Goal: Information Seeking & Learning: Find specific fact

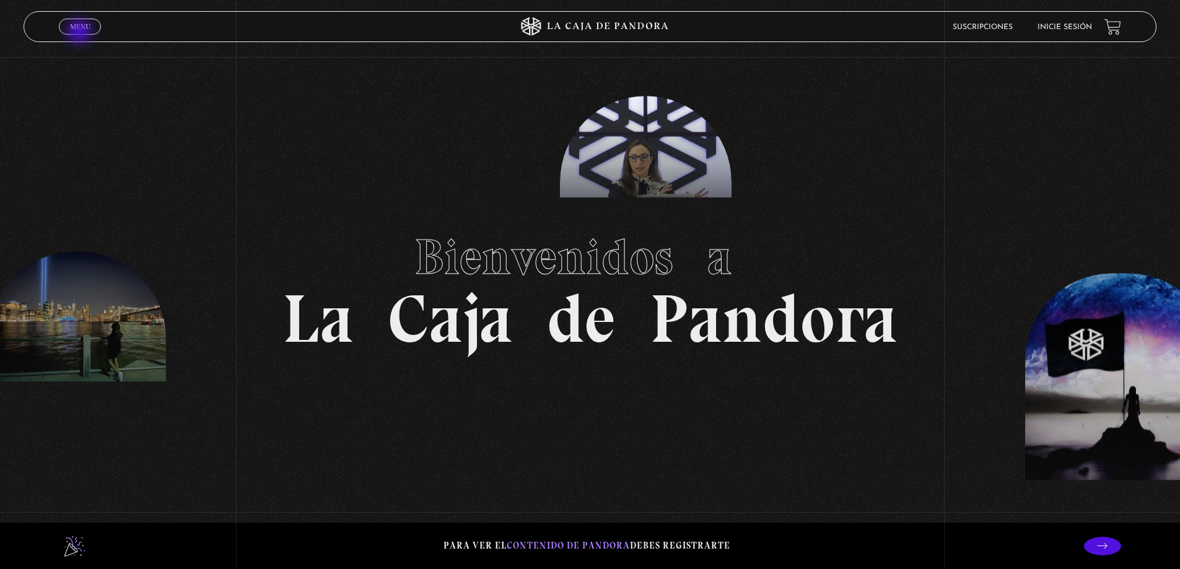
click at [81, 33] on span "Cerrar" at bounding box center [80, 37] width 29 height 9
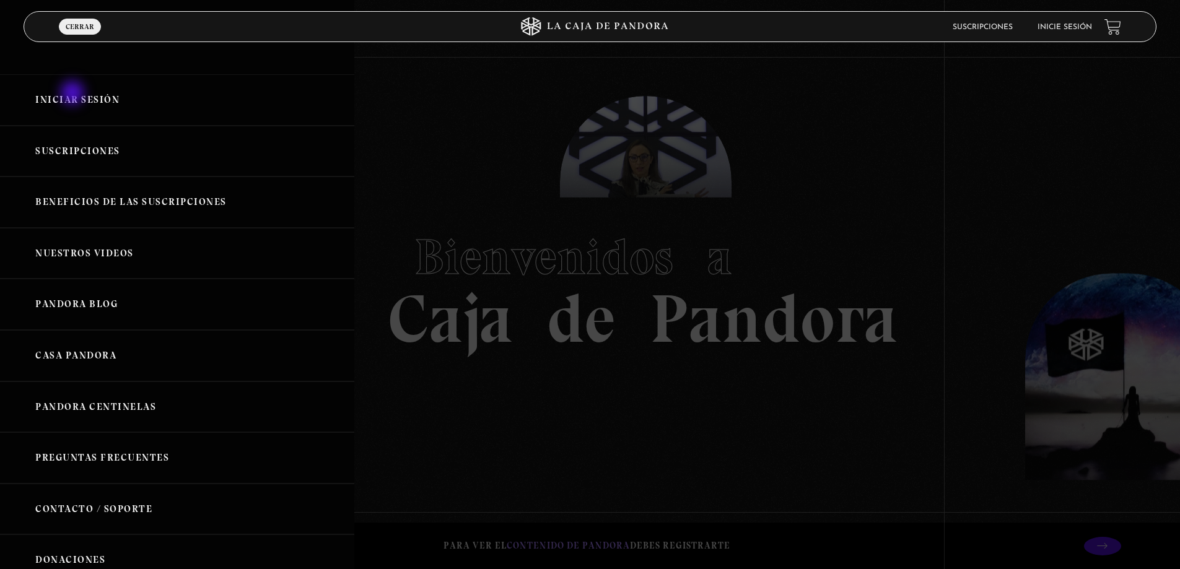
click at [74, 94] on link "Iniciar Sesión" at bounding box center [177, 99] width 354 height 51
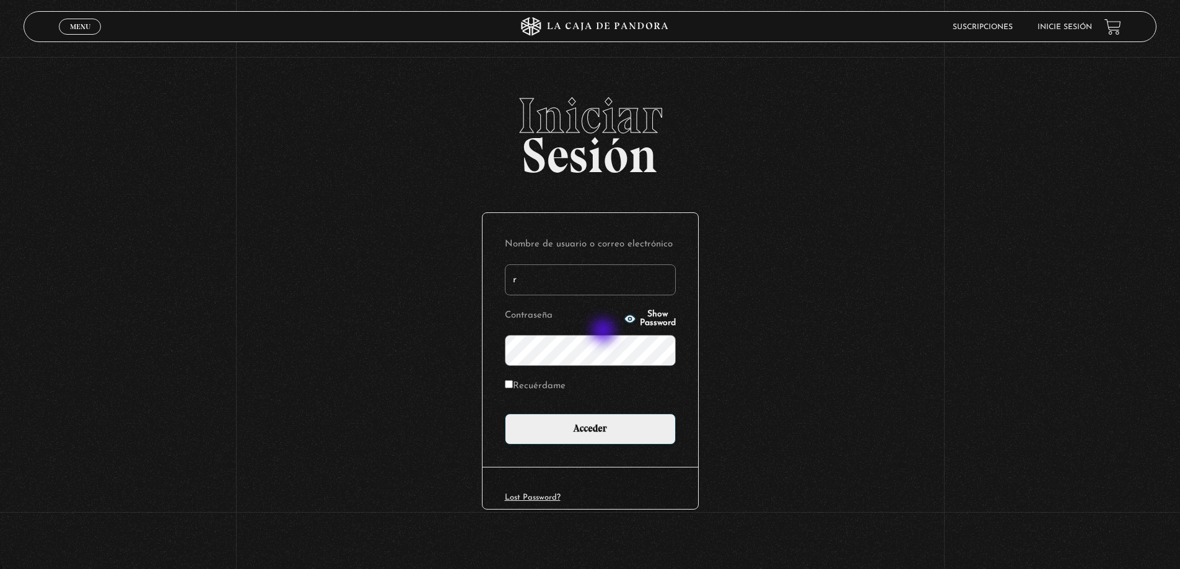
type input "roxy.alexa.s.v@gmail.com"
click at [505, 414] on input "Acceder" at bounding box center [590, 429] width 171 height 31
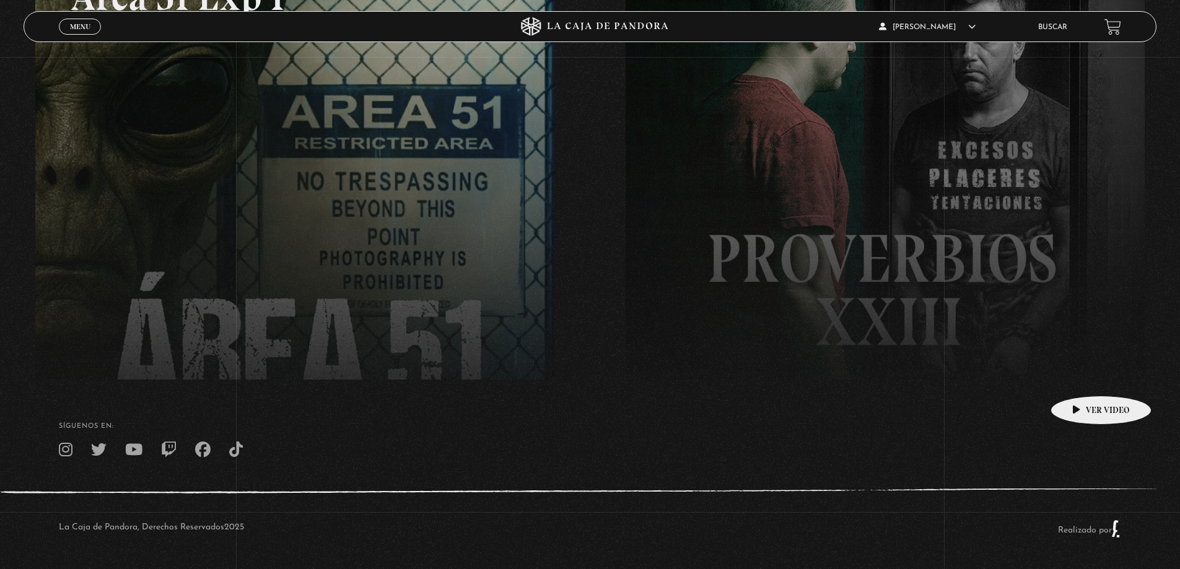
scroll to position [37, 0]
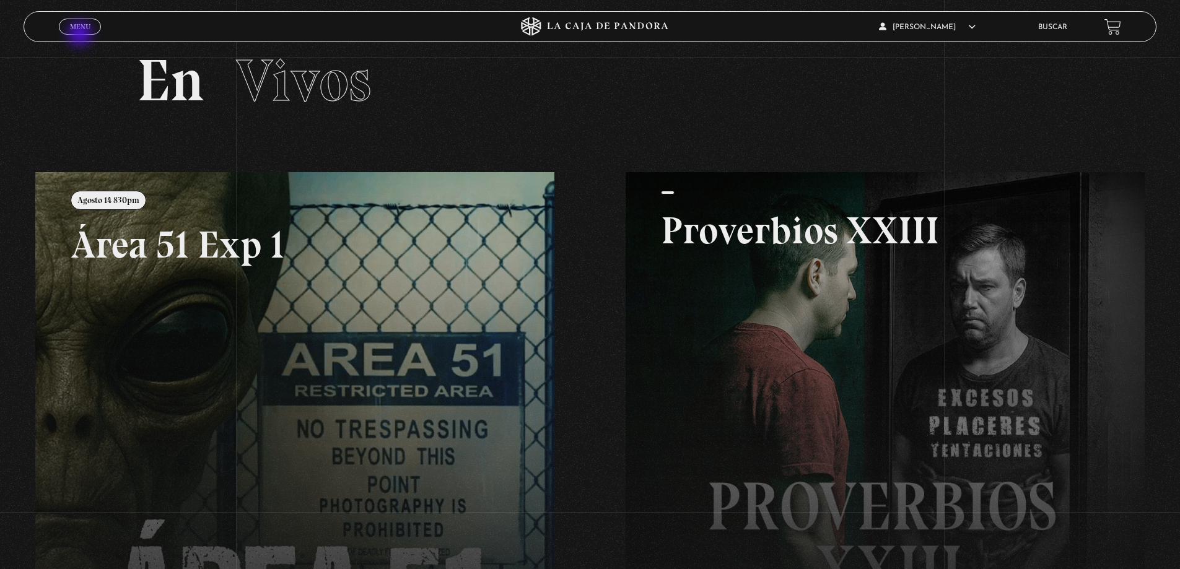
click at [80, 28] on span "Menu" at bounding box center [80, 26] width 20 height 7
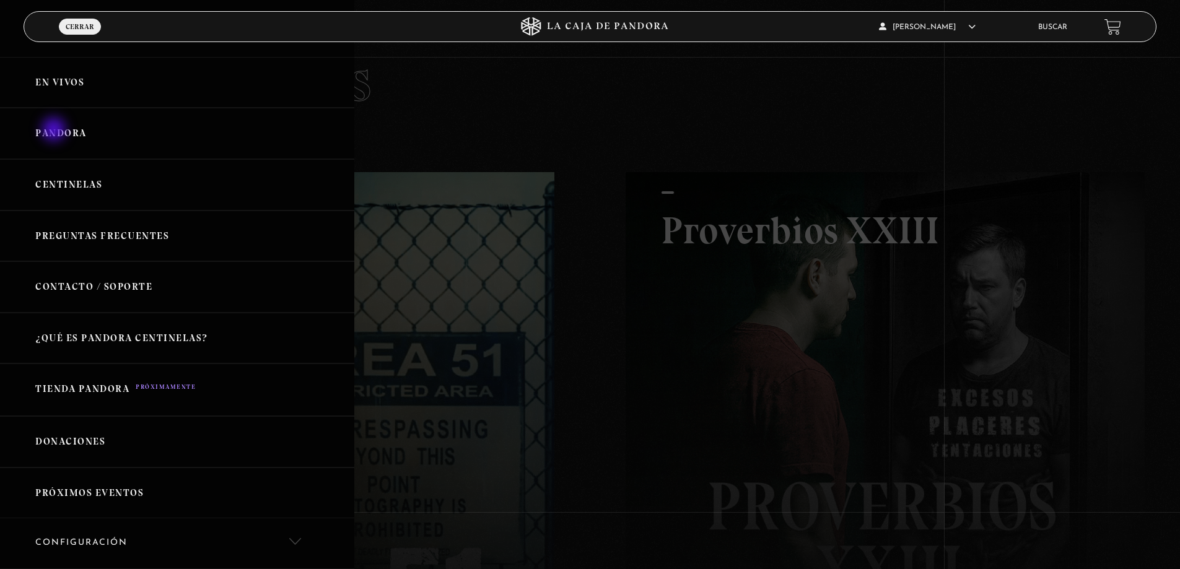
click at [55, 130] on link "Pandora" at bounding box center [177, 133] width 354 height 51
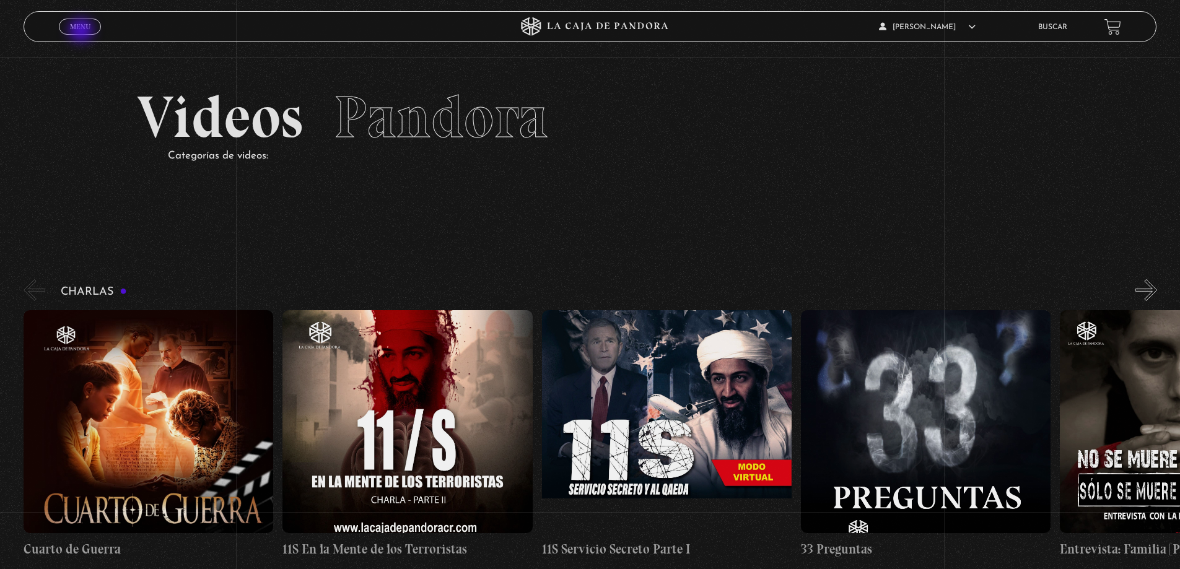
click at [85, 30] on span "Menu" at bounding box center [80, 26] width 20 height 7
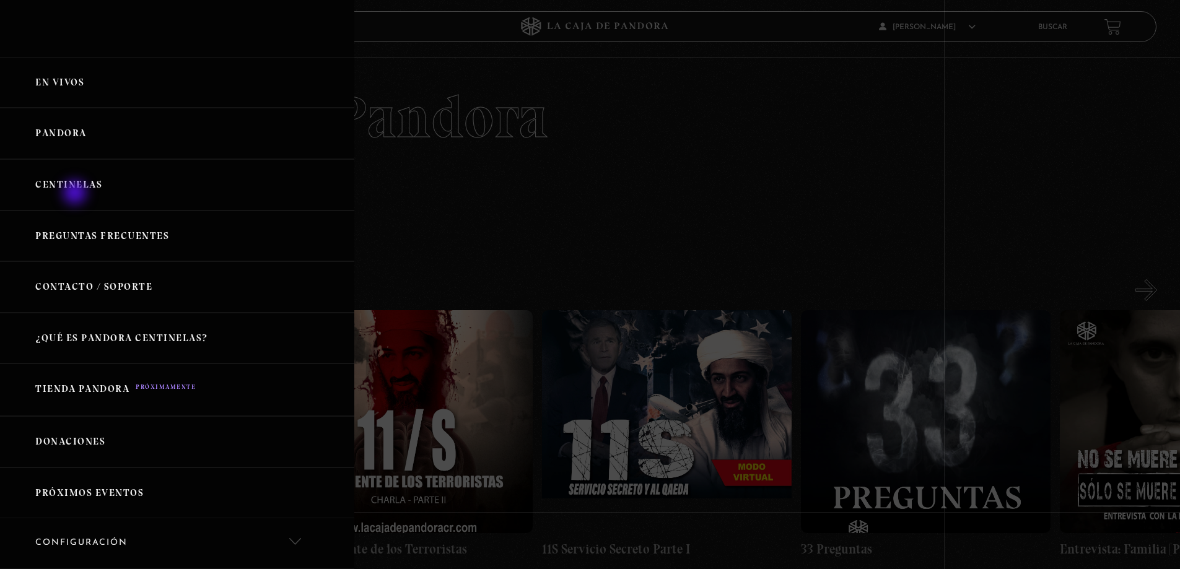
click at [76, 194] on link "Centinelas" at bounding box center [177, 184] width 354 height 51
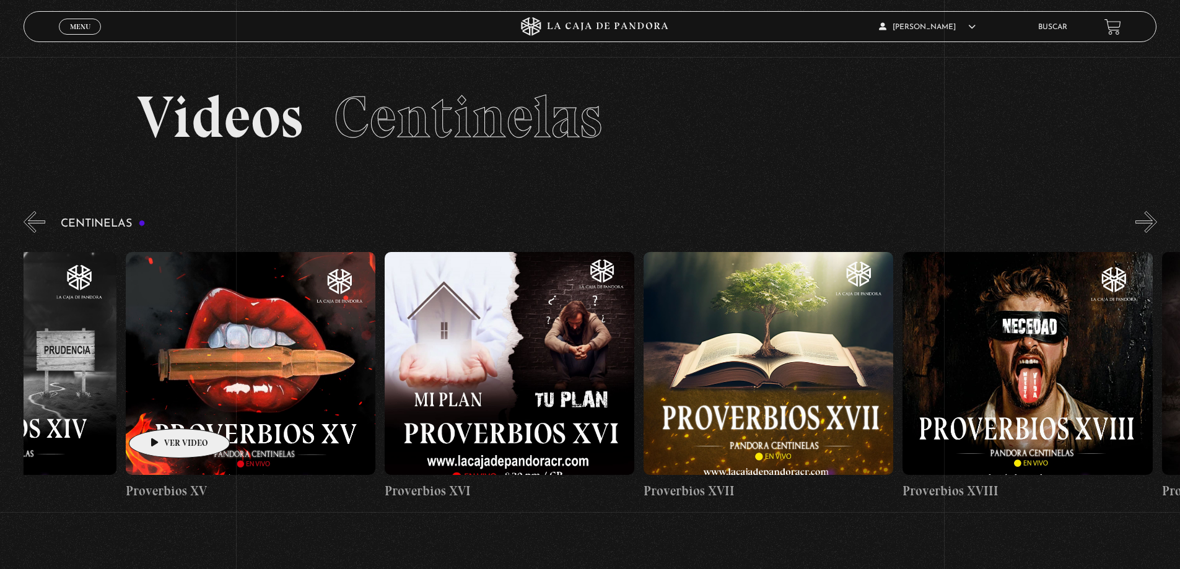
drag, startPoint x: 1109, startPoint y: 383, endPoint x: 58, endPoint y: 416, distance: 1050.9
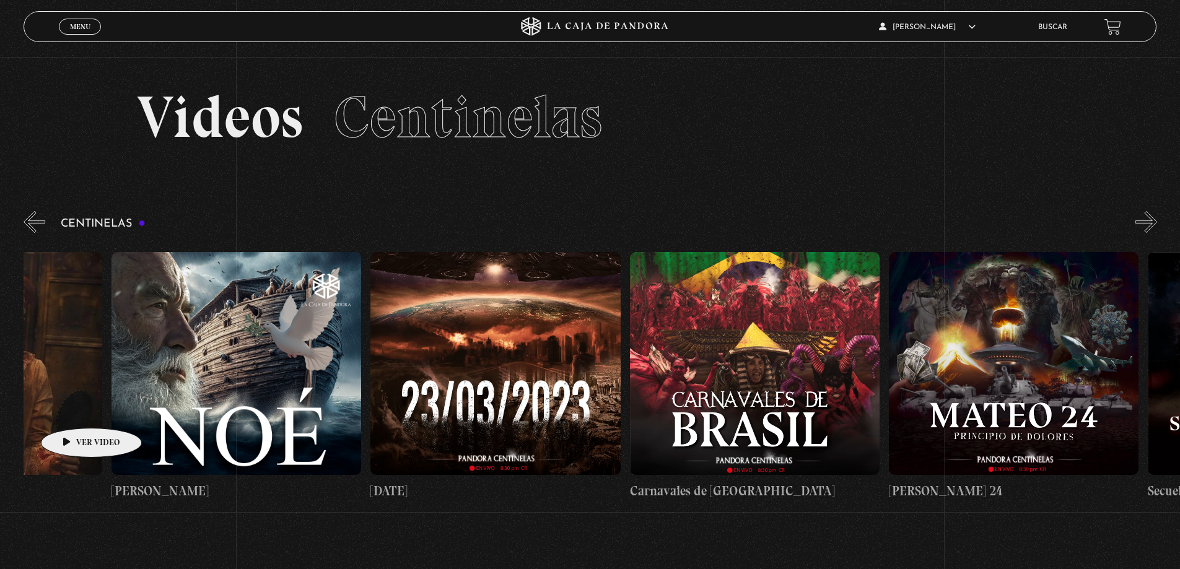
drag, startPoint x: 1000, startPoint y: 396, endPoint x: -64, endPoint y: 416, distance: 1064.2
click at [0, 416] on html "ingresar al sitio Ver Video Más Información Solicitar Por favor coloque su disp…" at bounding box center [590, 412] width 1180 height 824
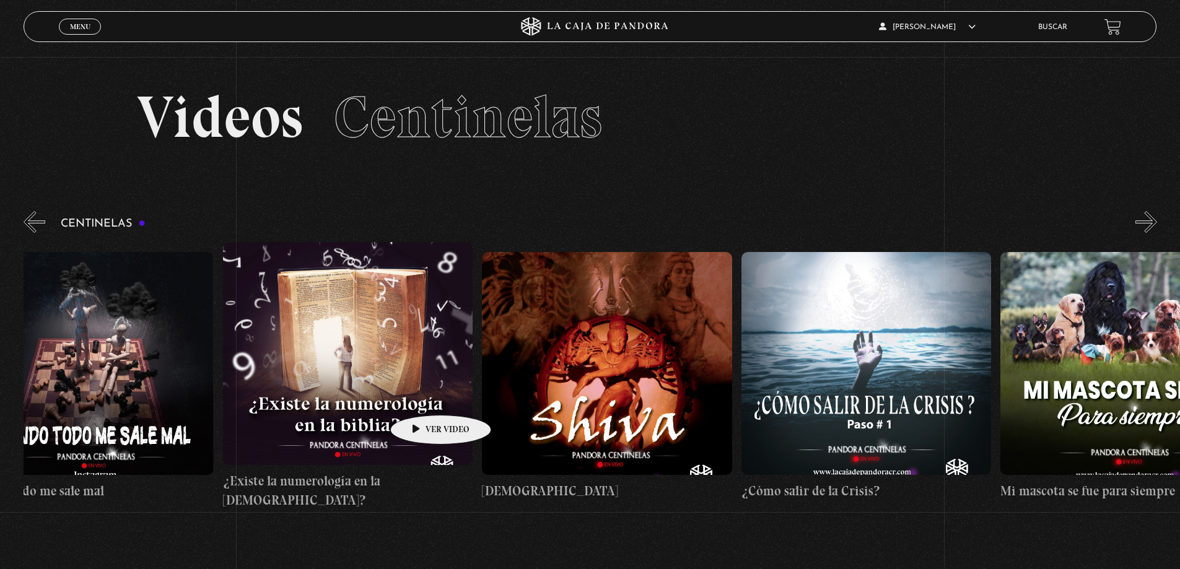
drag, startPoint x: 990, startPoint y: 381, endPoint x: 738, endPoint y: 415, distance: 253.7
click at [272, 401] on div "Como manejar las malas noticias? Centinelas 2025 Por qué Dios no me escucha Rel…" at bounding box center [870, 376] width 29787 height 268
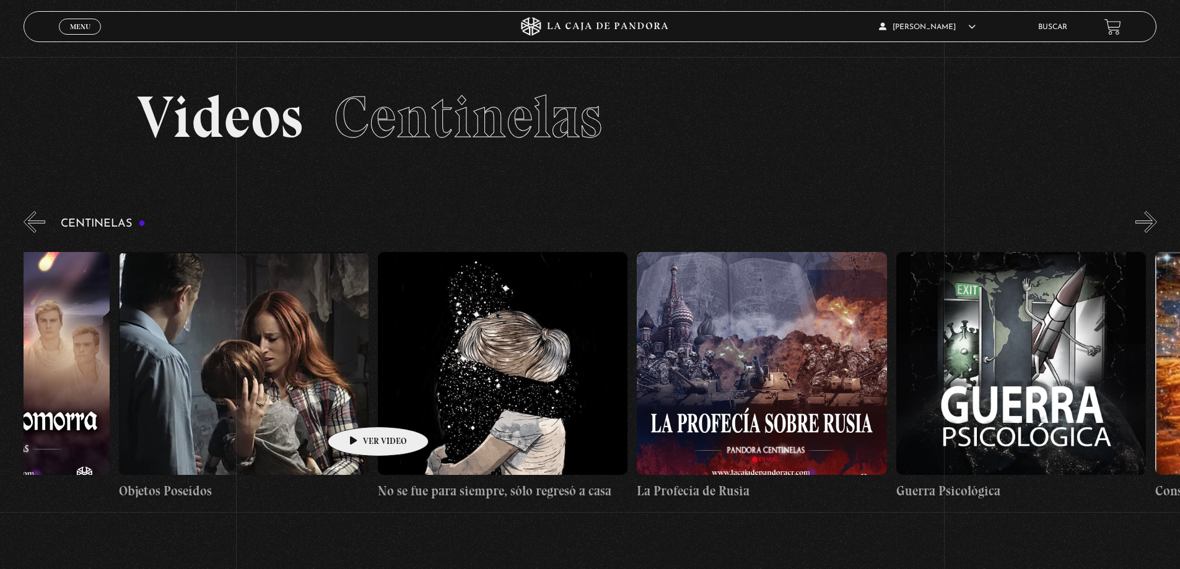
drag, startPoint x: 948, startPoint y: 394, endPoint x: 284, endPoint y: 417, distance: 664.3
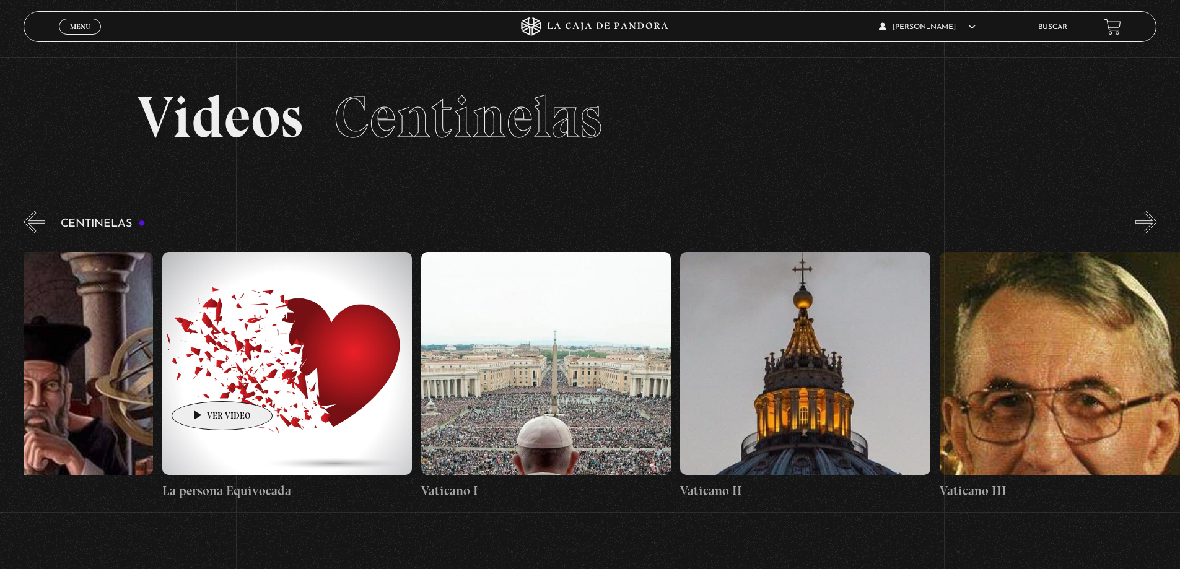
drag, startPoint x: 941, startPoint y: 375, endPoint x: 382, endPoint y: 378, distance: 559.3
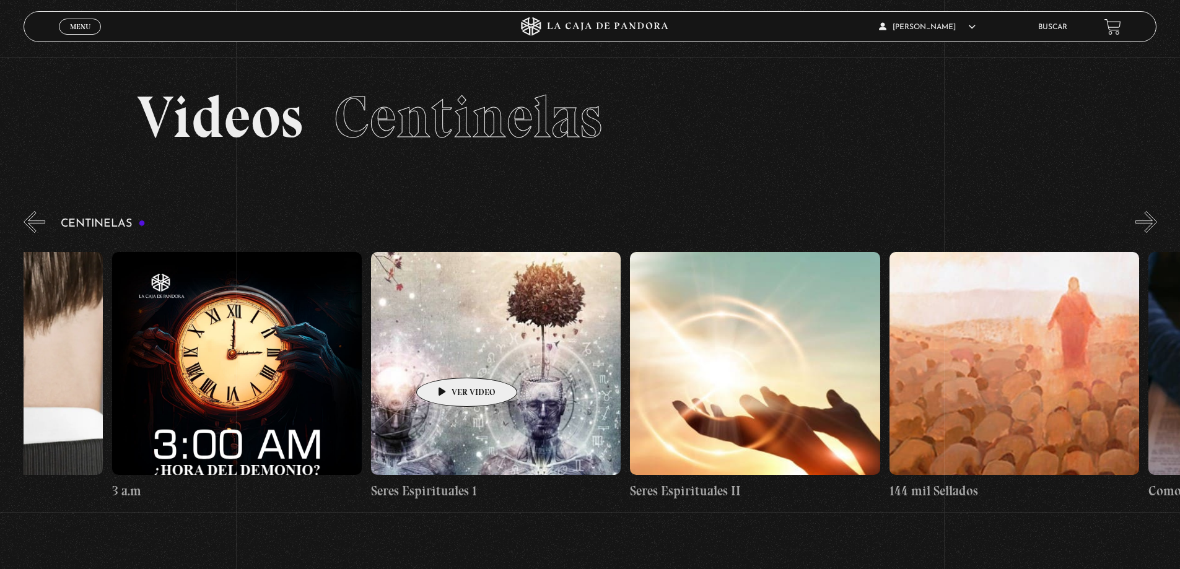
drag, startPoint x: 835, startPoint y: 357, endPoint x: 677, endPoint y: 357, distance: 158.5
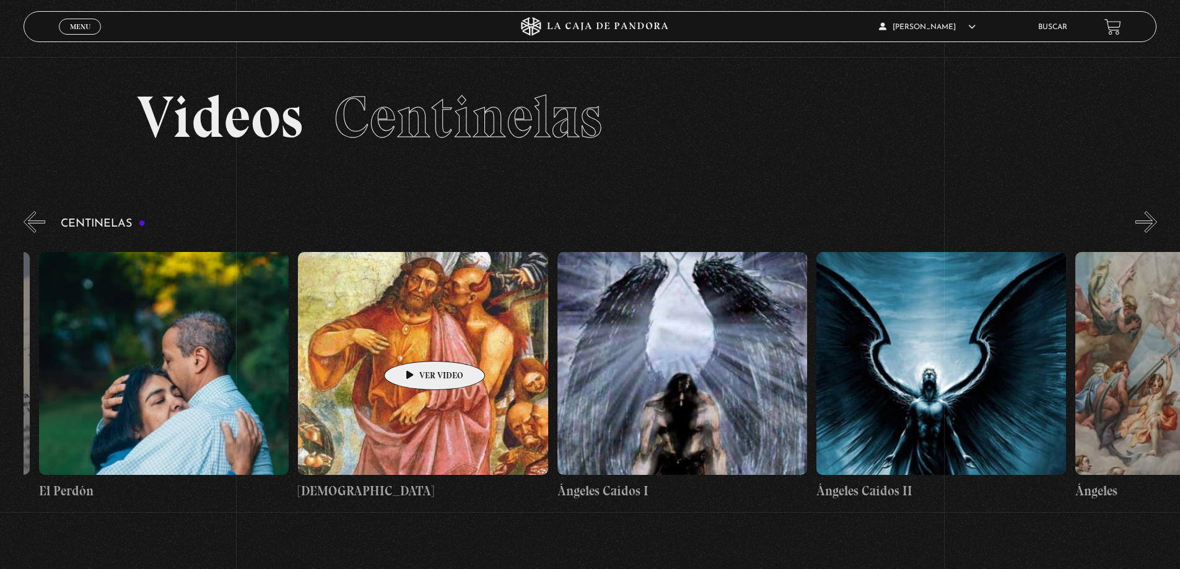
drag, startPoint x: 886, startPoint y: 334, endPoint x: 437, endPoint y: 351, distance: 449.9
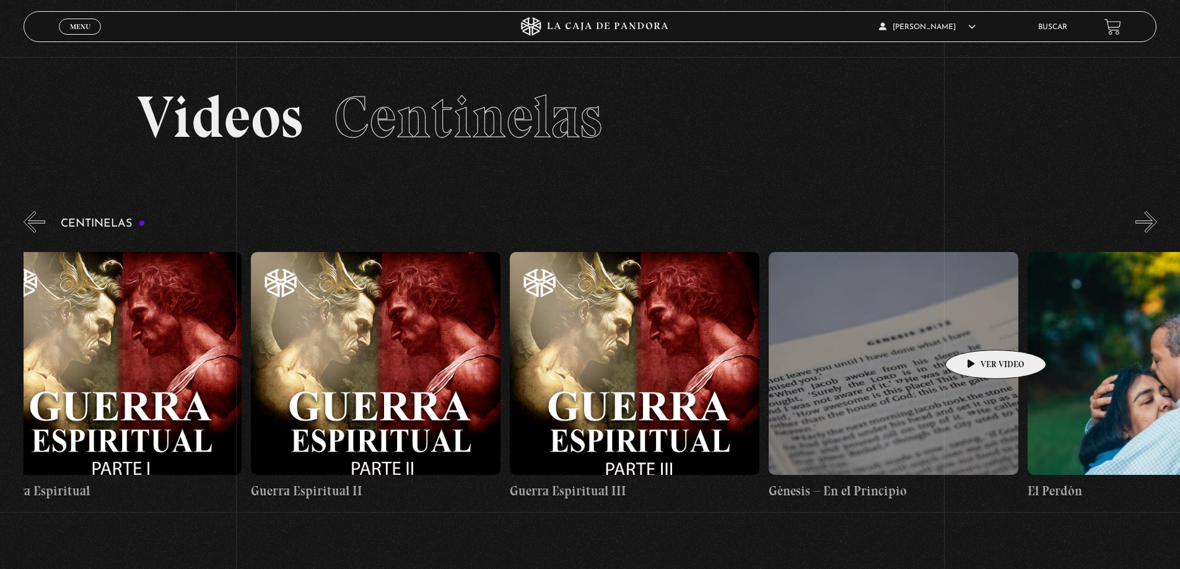
drag, startPoint x: 1024, startPoint y: 312, endPoint x: 1188, endPoint y: 329, distance: 165.0
click at [1179, 329] on html "ingresar al sitio Ver Video Más Información Solicitar Por favor coloque su disp…" at bounding box center [590, 412] width 1180 height 824
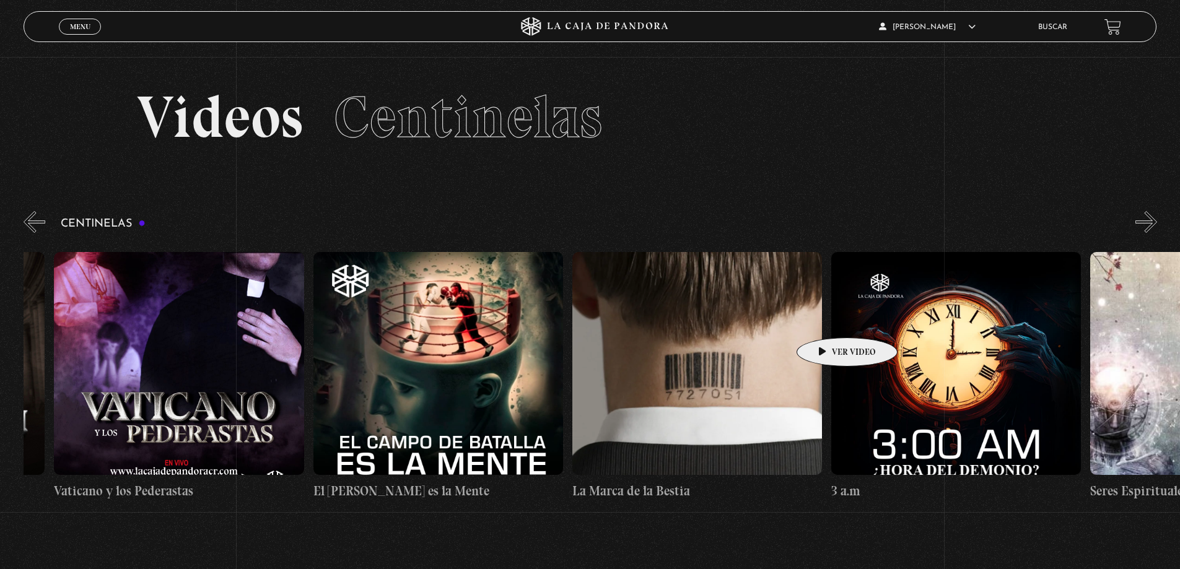
drag, startPoint x: 466, startPoint y: 331, endPoint x: 945, endPoint y: 320, distance: 478.9
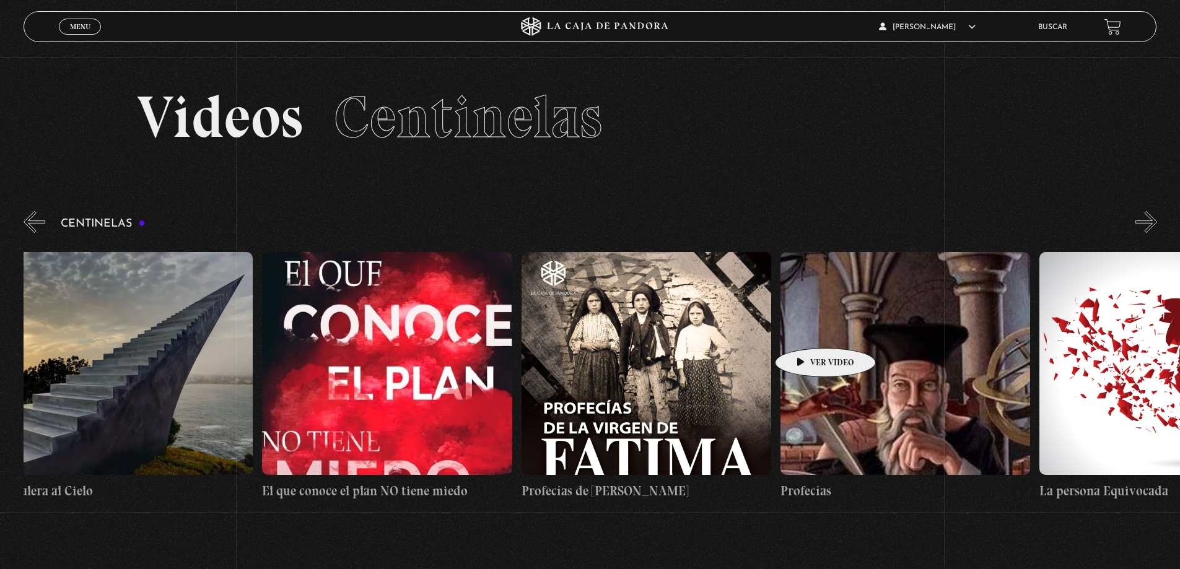
drag, startPoint x: 350, startPoint y: 318, endPoint x: 858, endPoint y: 329, distance: 508.0
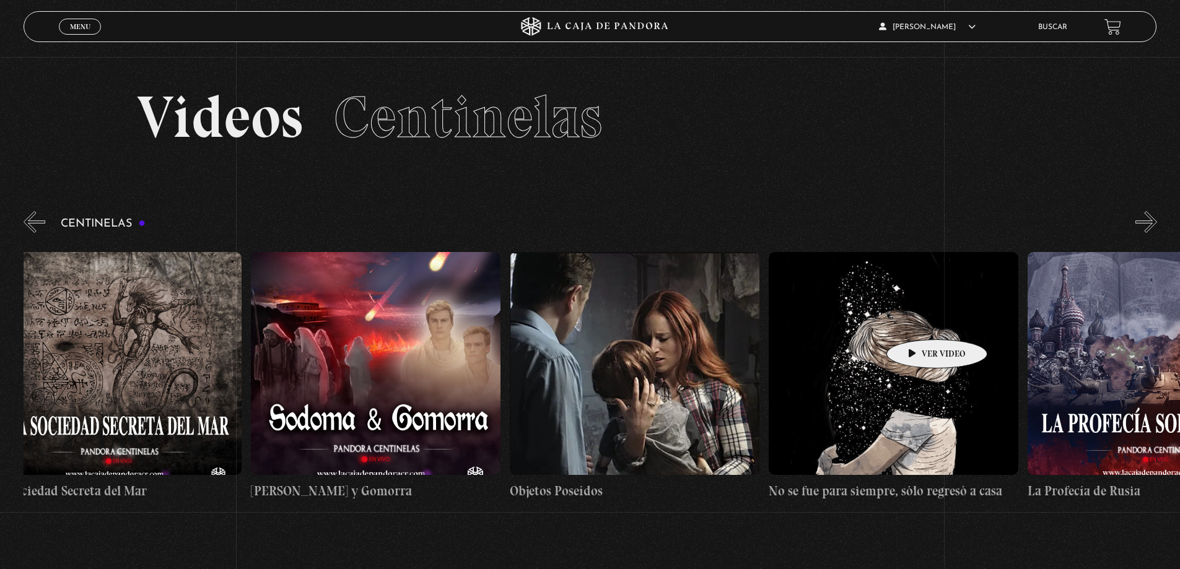
drag, startPoint x: 303, startPoint y: 326, endPoint x: 812, endPoint y: 320, distance: 509.1
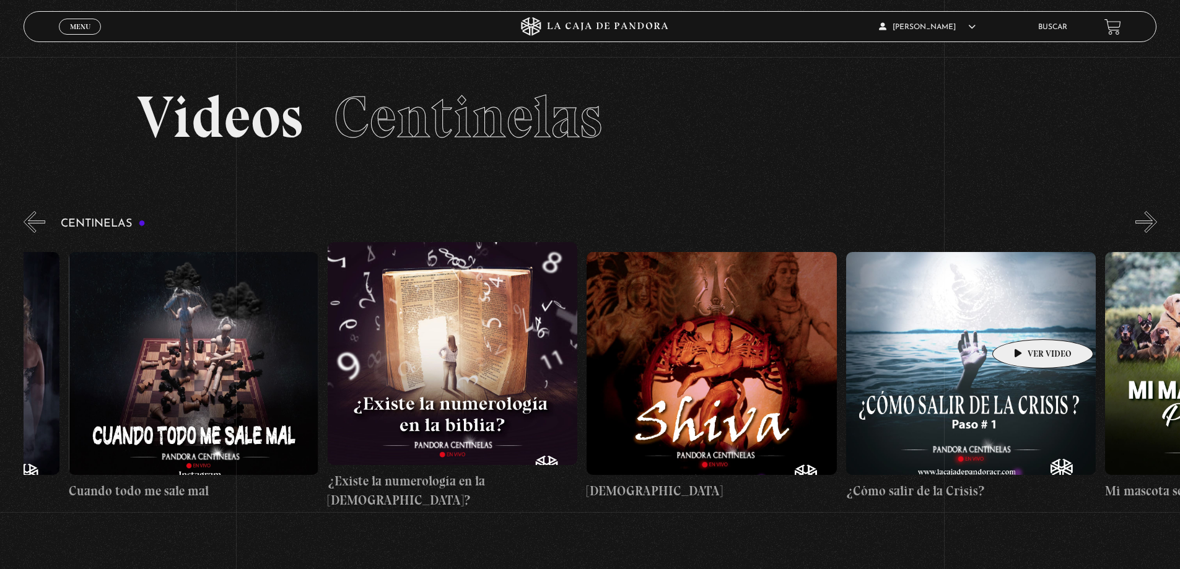
drag, startPoint x: 437, startPoint y: 314, endPoint x: 915, endPoint y: 309, distance: 478.1
click at [1028, 321] on div "Como manejar las malas noticias? Centinelas 2025 Por qué Dios no me escucha Rel…" at bounding box center [976, 376] width 29787 height 268
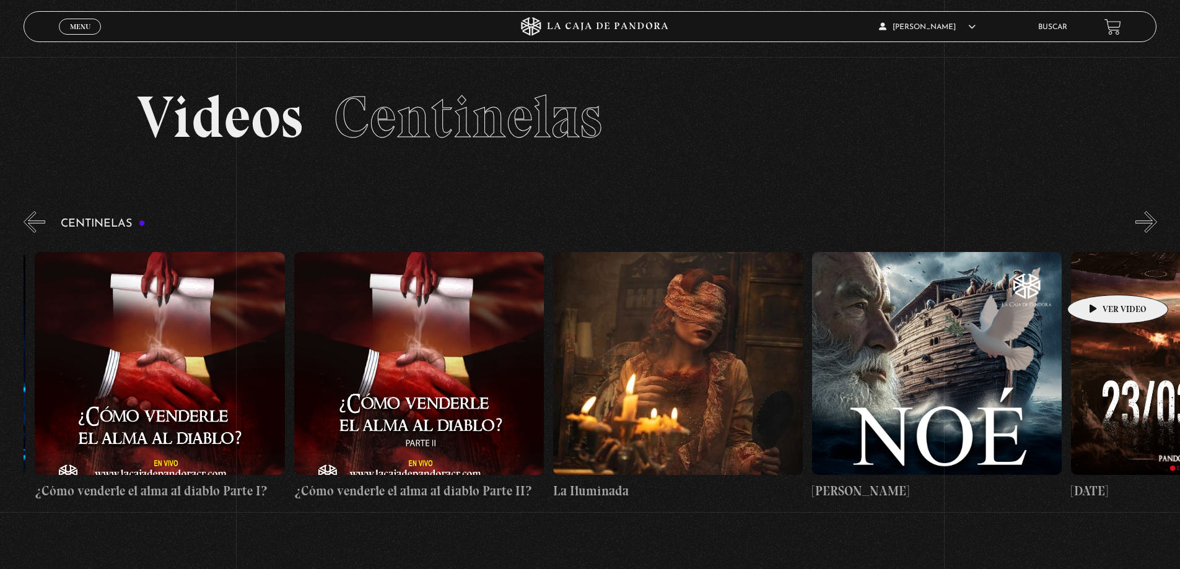
drag, startPoint x: 276, startPoint y: 313, endPoint x: 1098, endPoint y: 276, distance: 822.6
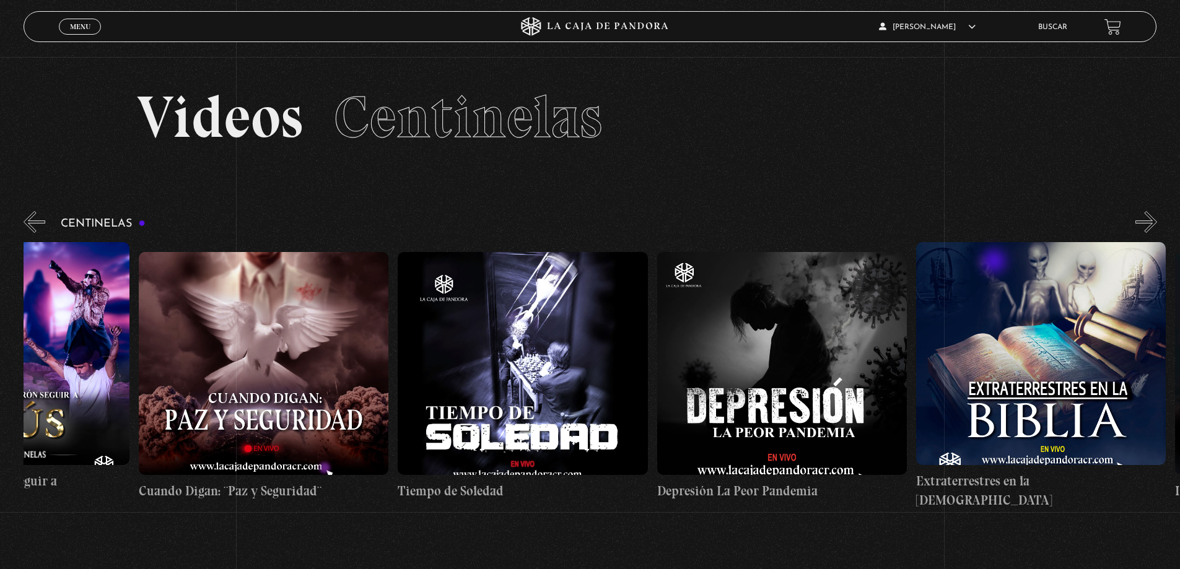
drag, startPoint x: 556, startPoint y: 271, endPoint x: 1087, endPoint y: 254, distance: 531.6
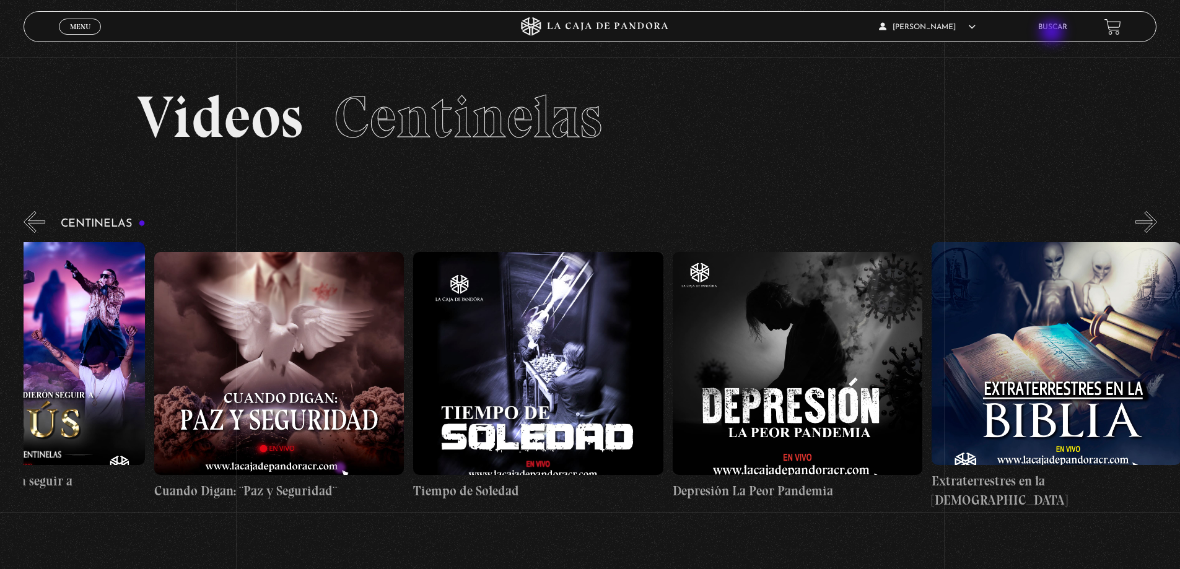
click at [1053, 33] on li "Buscar" at bounding box center [1052, 26] width 29 height 19
click at [1052, 27] on link "Buscar" at bounding box center [1052, 27] width 29 height 7
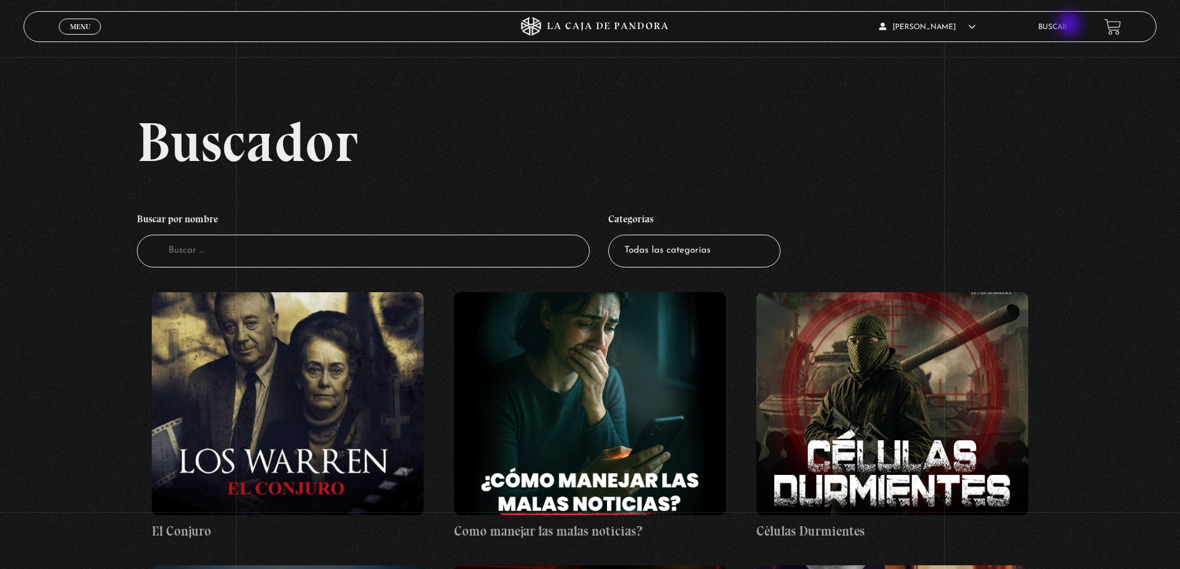
click at [1067, 25] on link "Buscar" at bounding box center [1052, 27] width 29 height 7
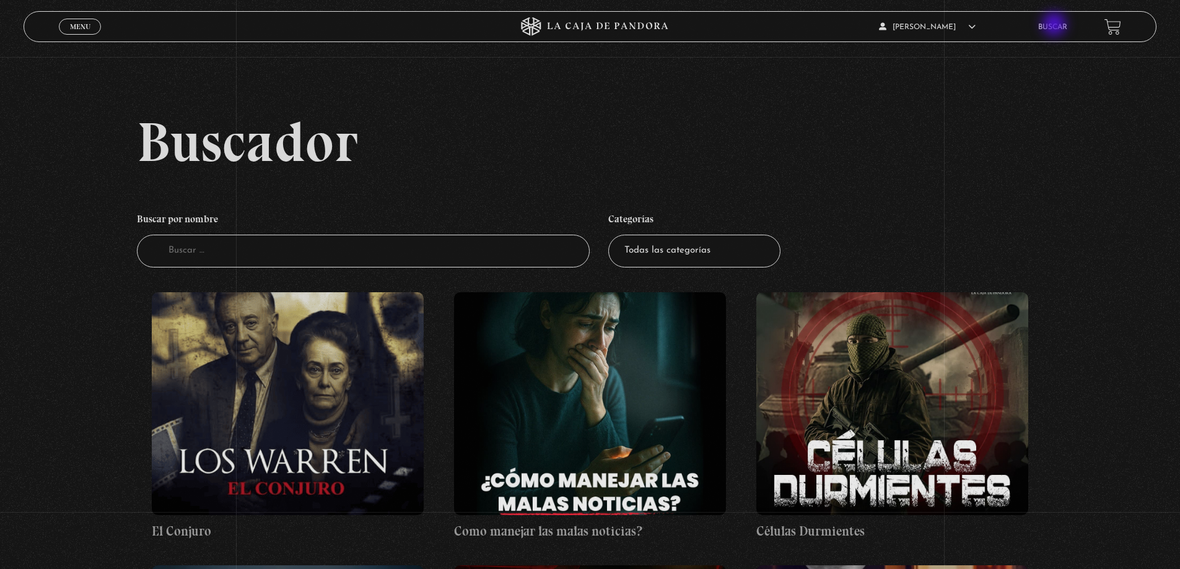
click at [1056, 25] on link "Buscar" at bounding box center [1052, 27] width 29 height 7
click at [281, 238] on input "Buscador" at bounding box center [363, 251] width 453 height 33
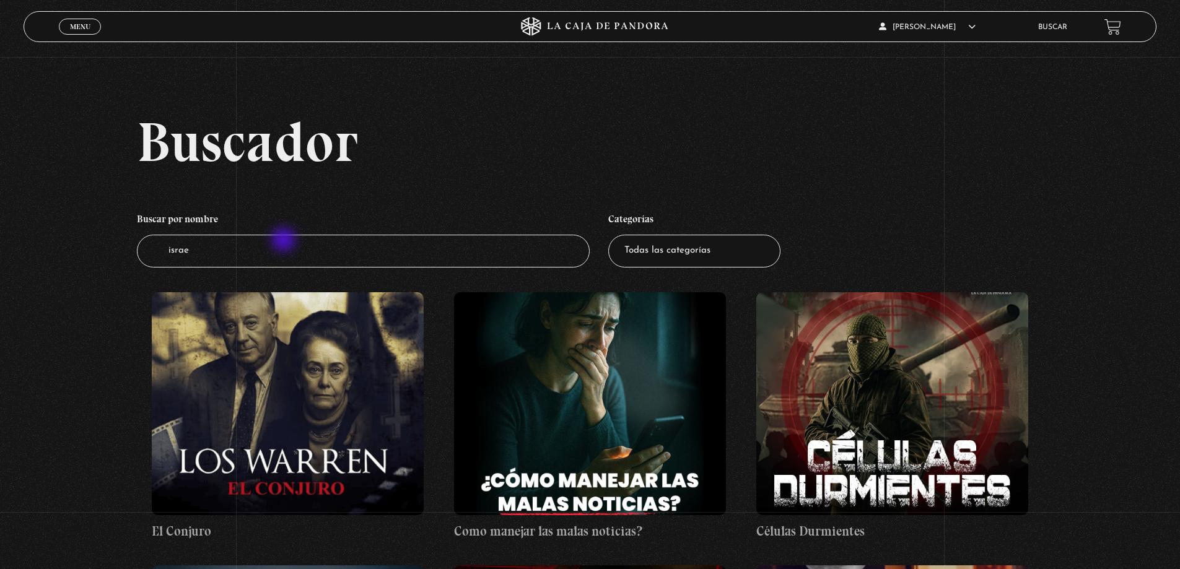
type input "israel"
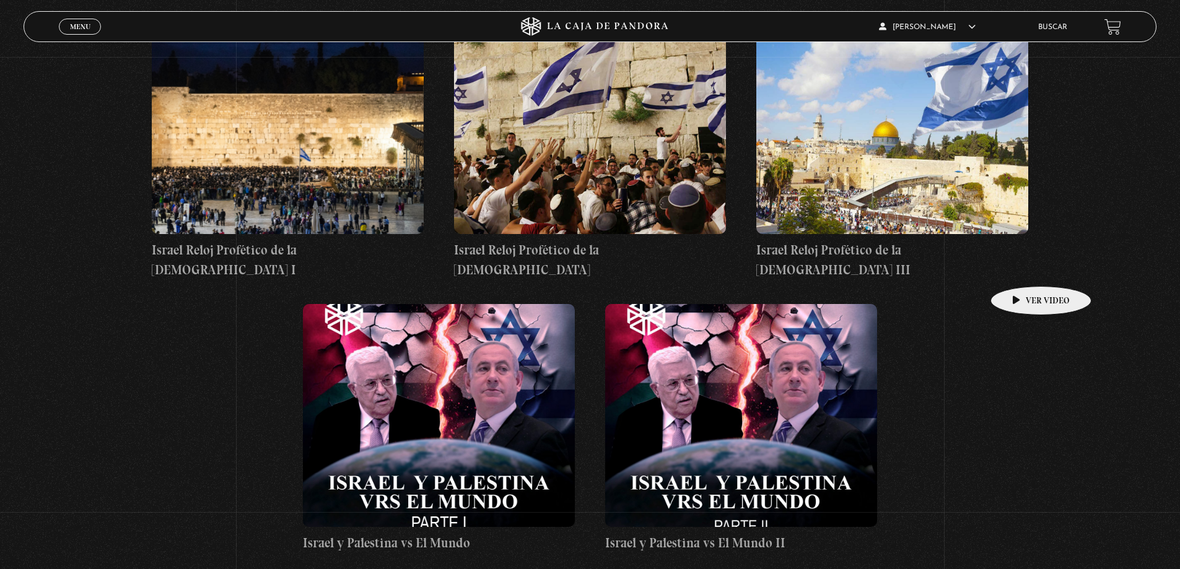
scroll to position [867, 0]
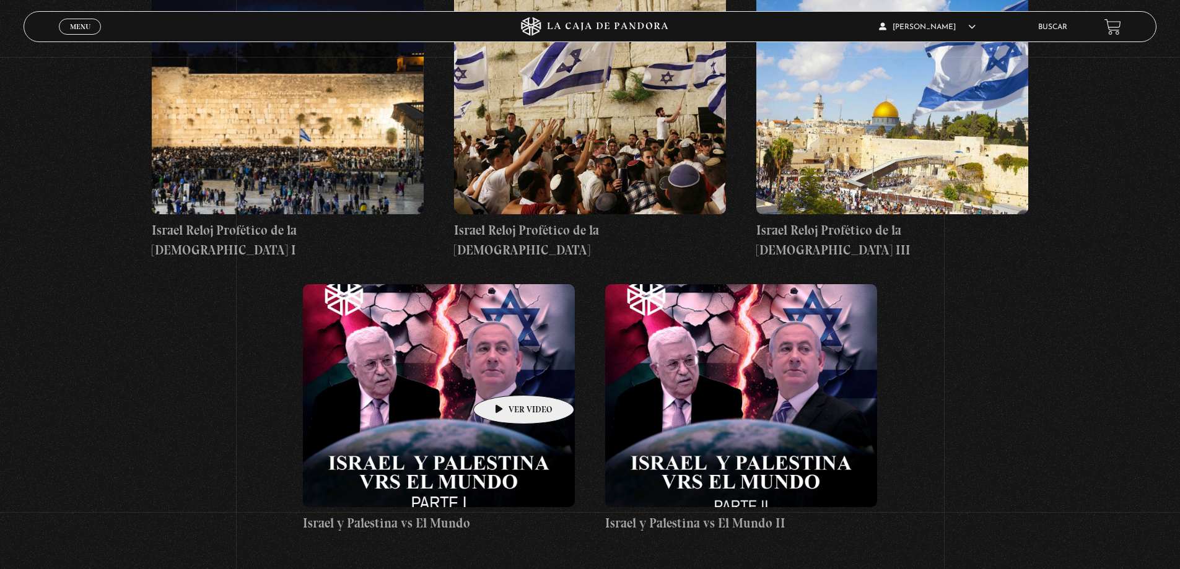
click at [504, 377] on figure at bounding box center [439, 395] width 272 height 223
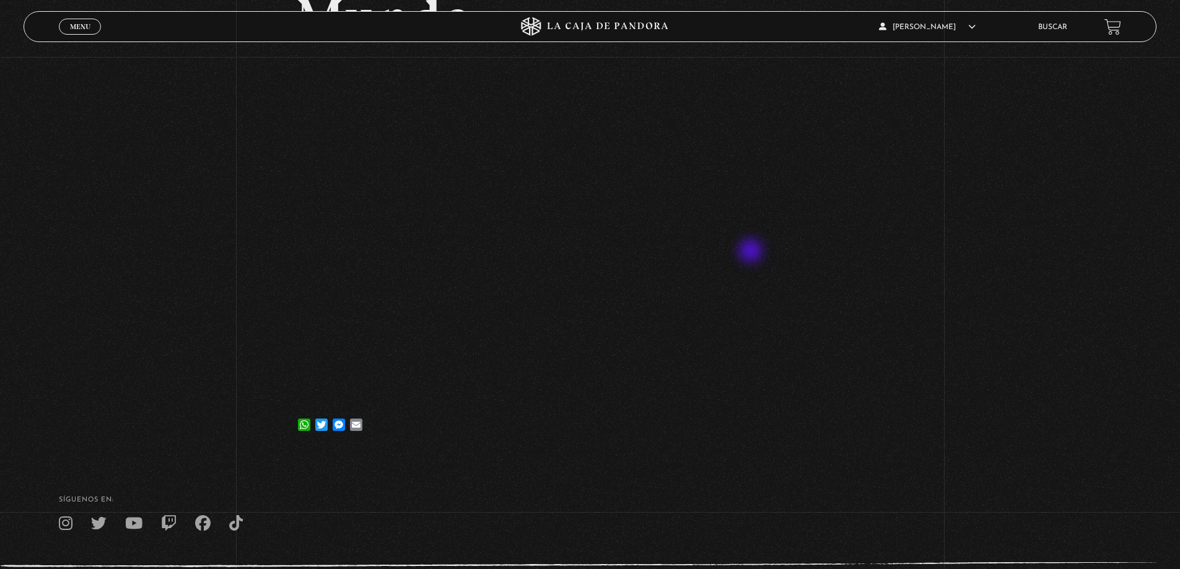
scroll to position [248, 0]
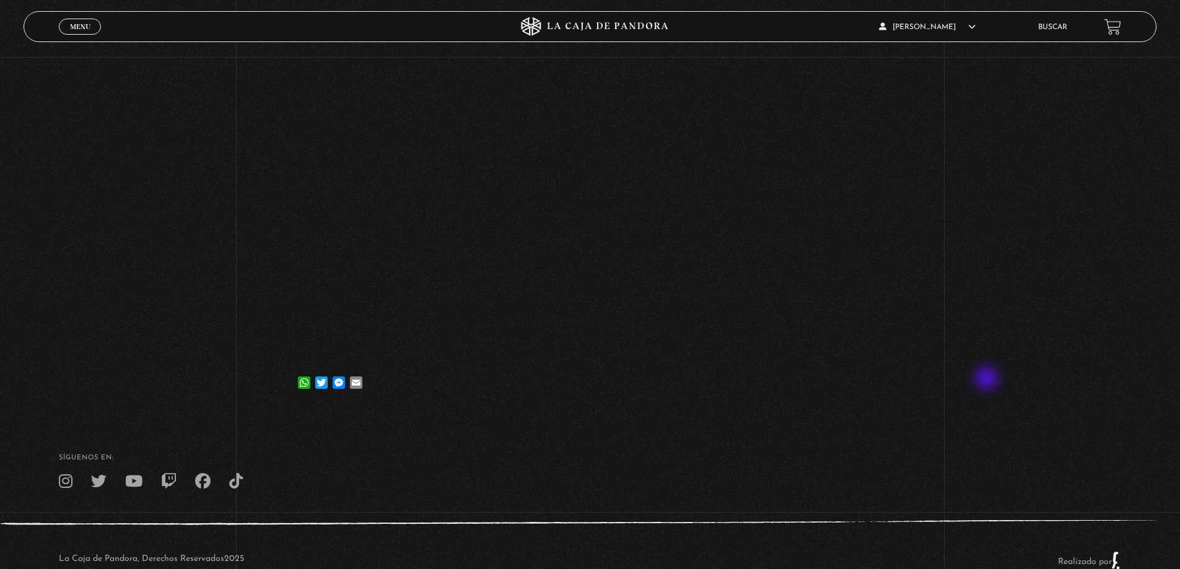
click at [988, 378] on div "Volver [DATE] Israel y Palestina vs El Mundo WhatsApp Twitter Messenger Email" at bounding box center [590, 110] width 1180 height 603
click at [1026, 240] on div "Volver [DATE] Israel y Palestina vs El Mundo WhatsApp Twitter Messenger Email" at bounding box center [590, 110] width 1180 height 603
click at [1018, 339] on div "Volver [DATE] Israel y Palestina vs El Mundo WhatsApp Twitter Messenger Email" at bounding box center [590, 110] width 1180 height 603
click at [1074, 225] on div "Volver [DATE] Israel y Palestina vs El Mundo WhatsApp Twitter Messenger Email" at bounding box center [590, 110] width 1180 height 603
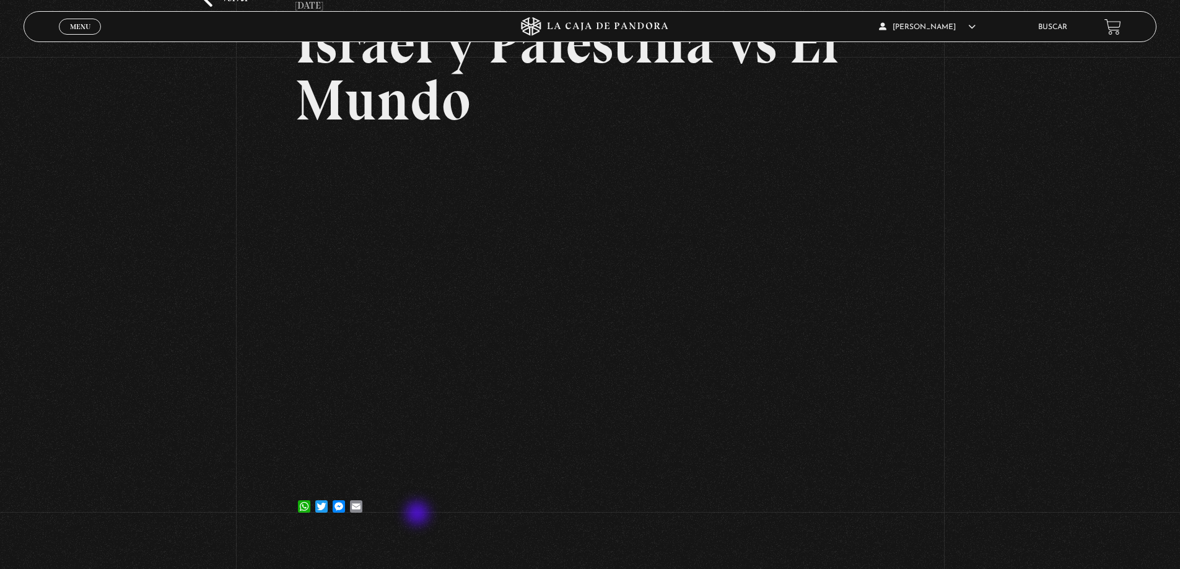
scroll to position [62, 0]
